Goal: Find specific page/section

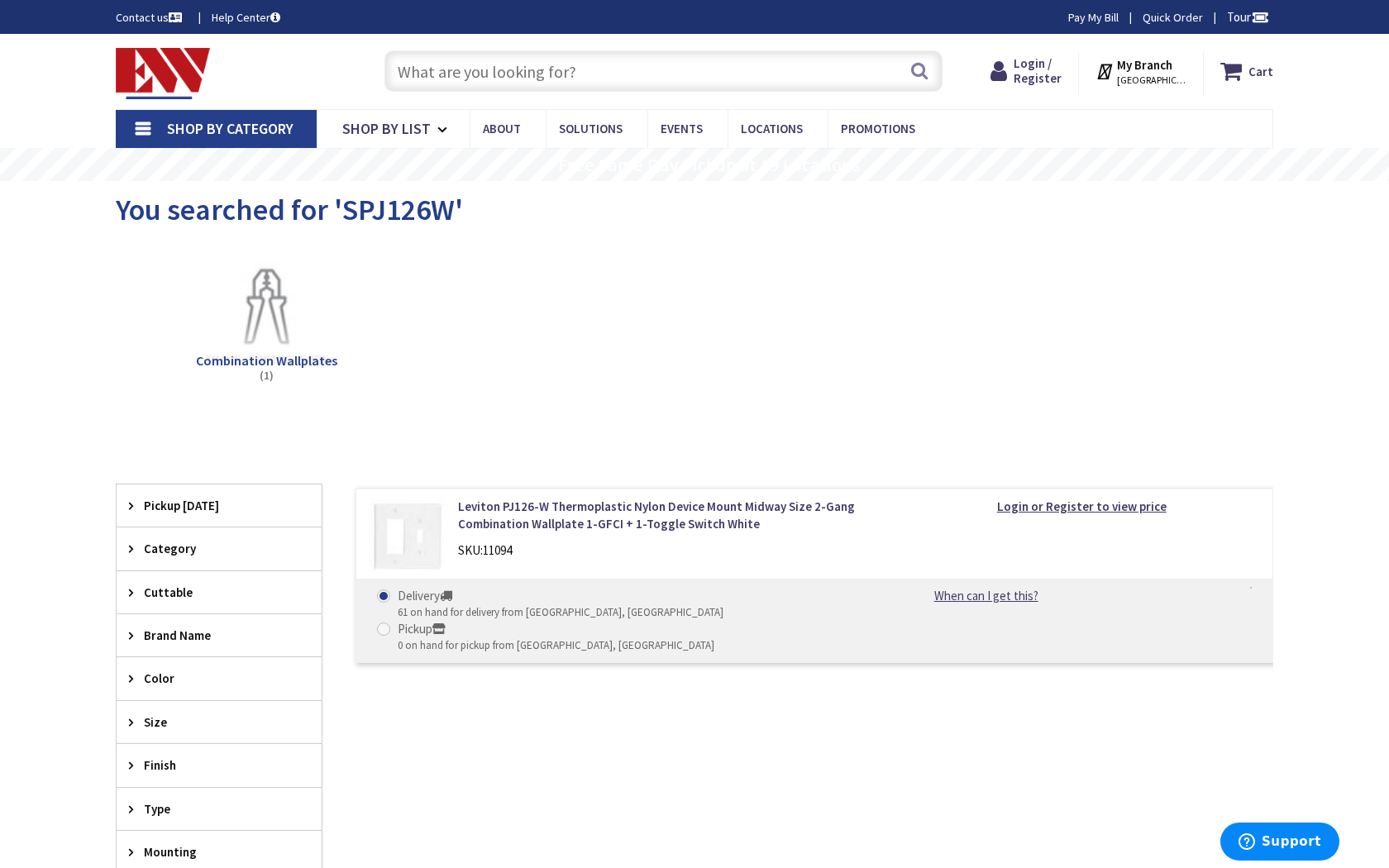
type input "[GEOGRAPHIC_DATA]"
